Goal: Task Accomplishment & Management: Manage account settings

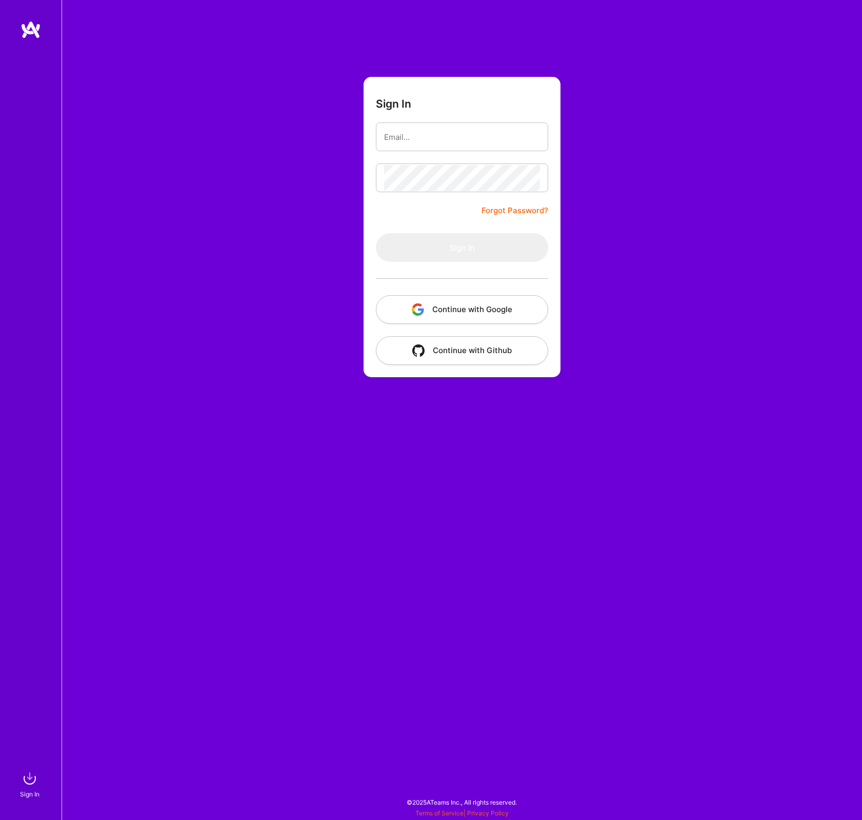
type input "[EMAIL_ADDRESS][DOMAIN_NAME]"
click at [456, 249] on button "Sign In" at bounding box center [462, 247] width 172 height 29
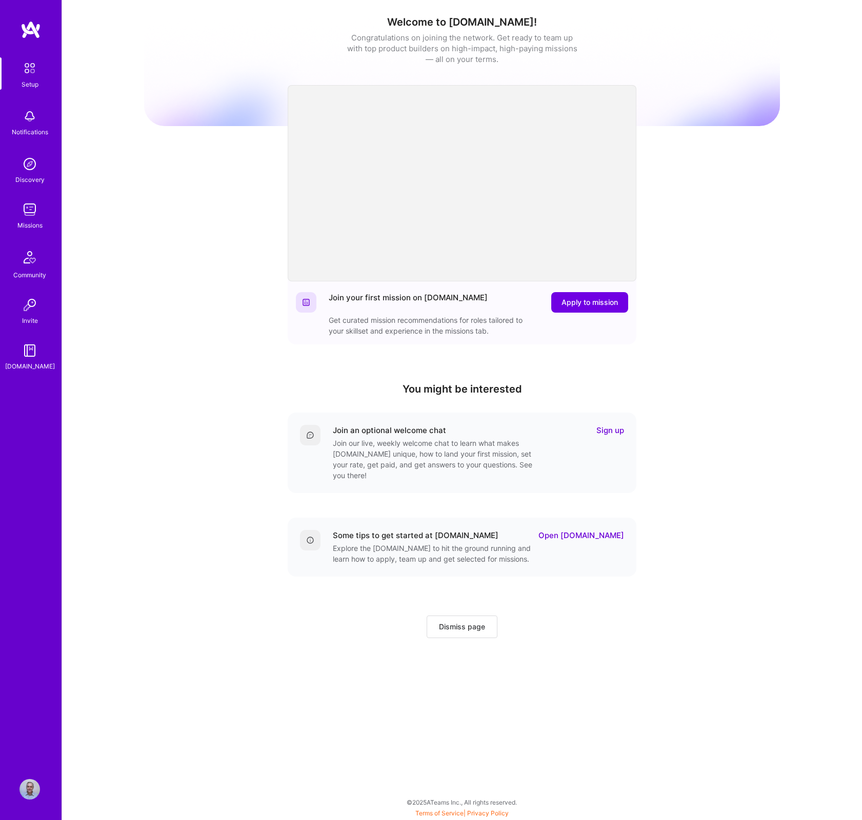
click at [31, 115] on img at bounding box center [29, 116] width 21 height 21
click at [30, 205] on img at bounding box center [29, 209] width 21 height 21
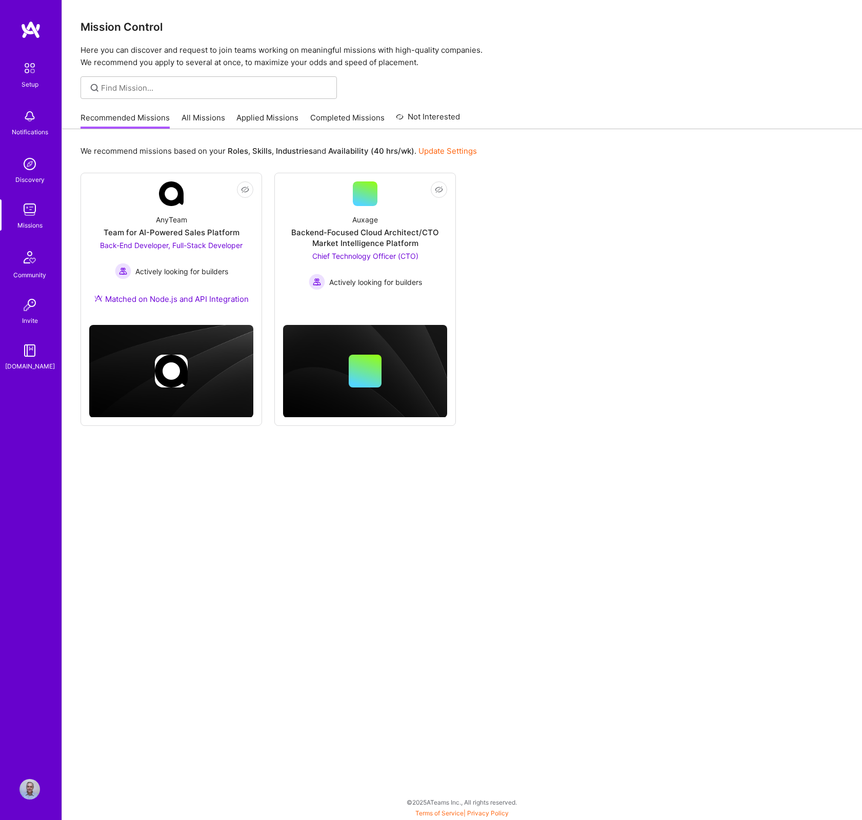
click at [32, 120] on img at bounding box center [29, 116] width 21 height 21
click at [32, 81] on div "Setup" at bounding box center [30, 84] width 17 height 11
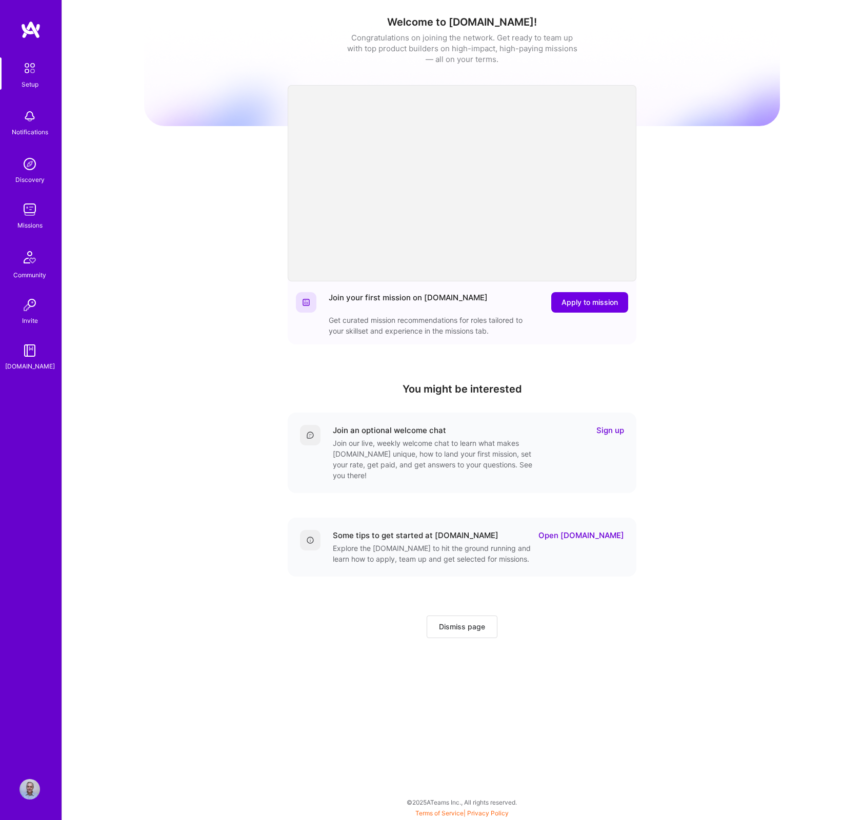
click at [35, 791] on img at bounding box center [29, 789] width 21 height 21
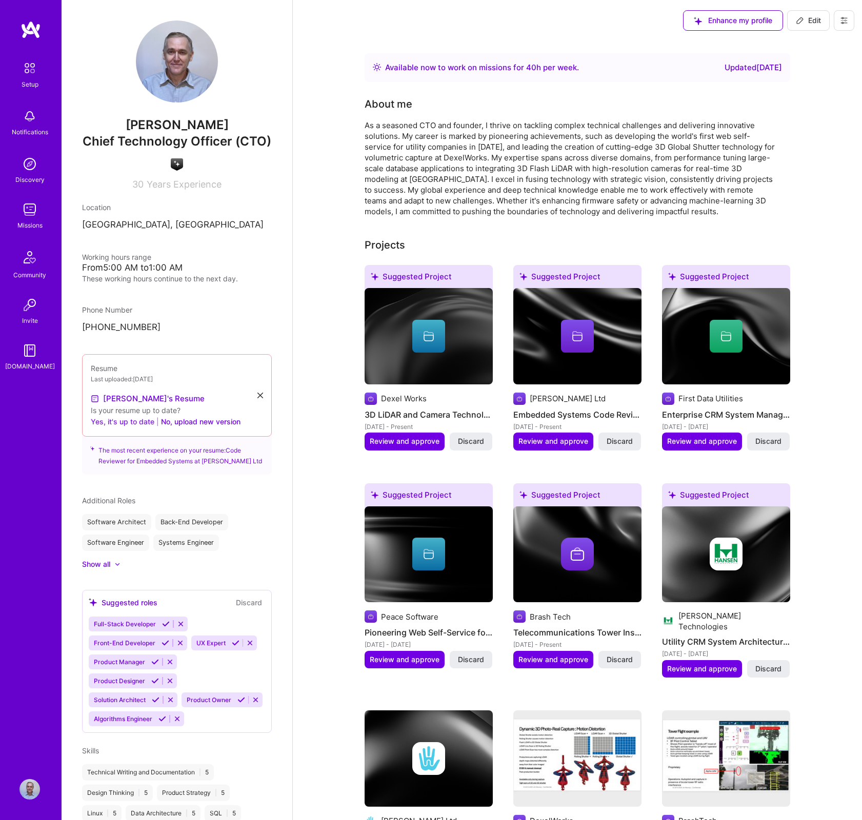
click at [124, 422] on button "Yes, it's up to date" at bounding box center [123, 422] width 64 height 12
